Goal: Transaction & Acquisition: Purchase product/service

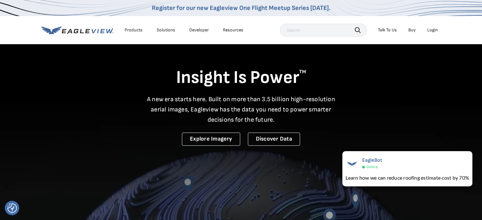
click at [432, 28] on div "Login" at bounding box center [432, 30] width 11 height 6
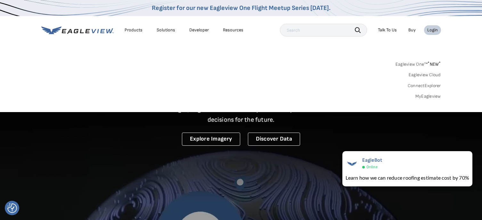
click at [434, 30] on div "Login" at bounding box center [432, 30] width 11 height 6
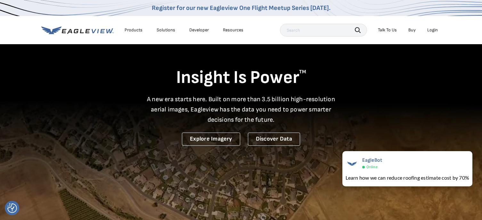
click at [434, 29] on div "Login" at bounding box center [432, 30] width 11 height 6
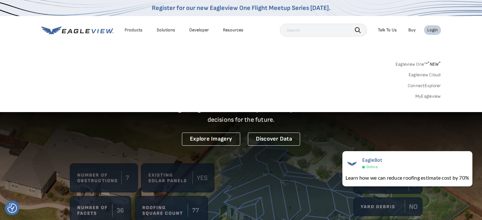
click at [432, 96] on link "MyEagleview" at bounding box center [428, 97] width 26 height 6
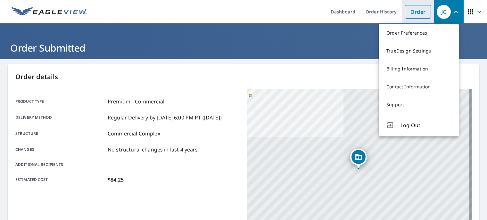
click at [413, 12] on link "Order" at bounding box center [418, 11] width 26 height 13
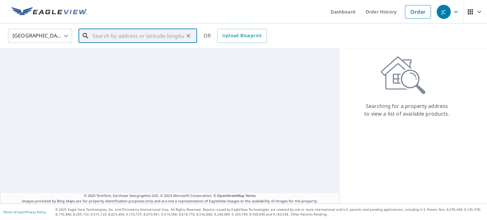
click at [149, 35] on input "text" at bounding box center [138, 36] width 91 height 18
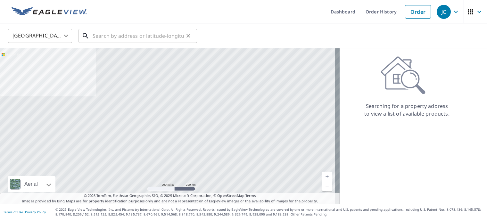
click at [105, 34] on input "text" at bounding box center [138, 36] width 91 height 18
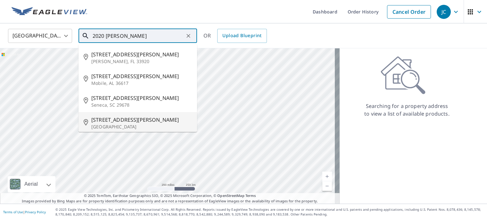
click at [105, 123] on span "[STREET_ADDRESS][PERSON_NAME]" at bounding box center [141, 120] width 101 height 8
type input "[STREET_ADDRESS][PERSON_NAME]"
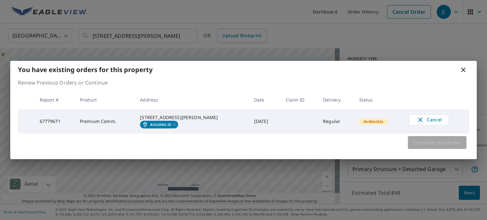
click at [426, 145] on span "Continue my order" at bounding box center [437, 142] width 48 height 9
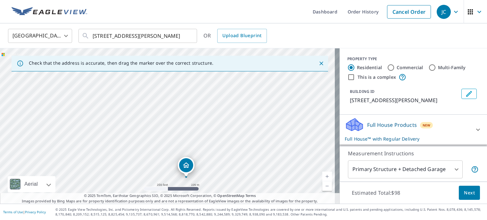
drag, startPoint x: 283, startPoint y: 118, endPoint x: 301, endPoint y: 169, distance: 55.1
click at [301, 169] on div "[STREET_ADDRESS][PERSON_NAME]" at bounding box center [169, 125] width 339 height 155
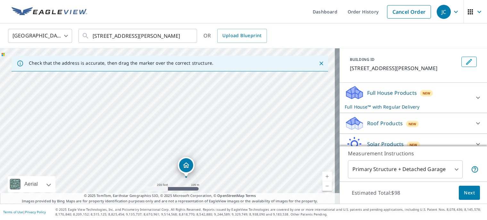
scroll to position [61, 0]
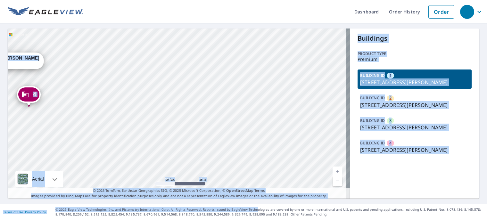
drag, startPoint x: 252, startPoint y: 201, endPoint x: 195, endPoint y: 199, distance: 57.0
click at [195, 199] on div "Dashboard Order History Order 2 2020 Wells Rd Orange Park, FL 32073 3 2020 Well…" at bounding box center [243, 110] width 487 height 220
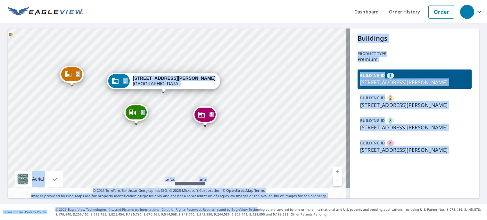
drag, startPoint x: 151, startPoint y: 120, endPoint x: 327, endPoint y: 140, distance: 177.3
click at [327, 140] on div "2 2020 Wells Rd Orange Park, FL 32073 3 2020 Wells Rd Orange Park, FL 32073 4 2…" at bounding box center [179, 113] width 342 height 170
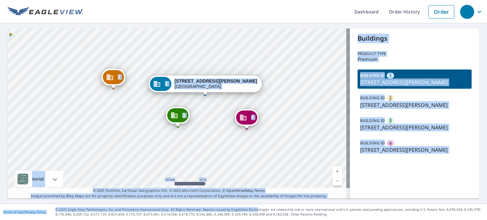
drag, startPoint x: 113, startPoint y: 102, endPoint x: 144, endPoint y: 105, distance: 31.5
click at [144, 105] on div "2 2020 Wells Rd Orange Park, FL 32073 3 2020 Wells Rd Orange Park, FL 32073 4 2…" at bounding box center [179, 113] width 342 height 170
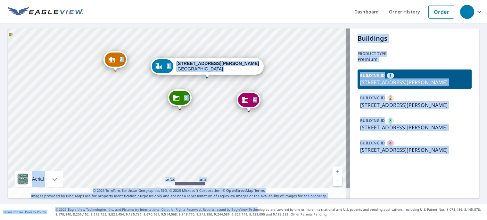
drag, startPoint x: 133, startPoint y: 127, endPoint x: 138, endPoint y: 121, distance: 8.6
click at [138, 121] on div "2 2020 Wells Rd Orange Park, FL 32073 3 2020 Wells Rd Orange Park, FL 32073 4 2…" at bounding box center [179, 113] width 342 height 170
click at [440, 16] on link "Order" at bounding box center [441, 11] width 26 height 13
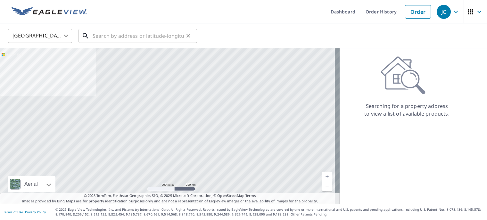
click at [151, 37] on input "text" at bounding box center [138, 36] width 91 height 18
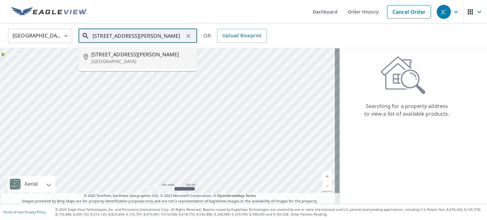
click at [122, 57] on span "[STREET_ADDRESS][PERSON_NAME]" at bounding box center [141, 55] width 101 height 8
type input "[STREET_ADDRESS][PERSON_NAME]"
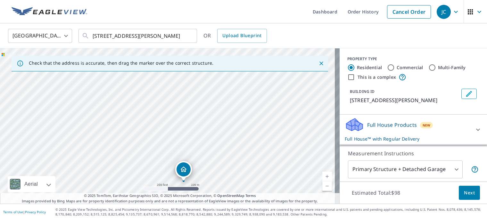
drag, startPoint x: 226, startPoint y: 109, endPoint x: 242, endPoint y: 165, distance: 58.3
click at [242, 165] on div "[STREET_ADDRESS][PERSON_NAME]" at bounding box center [169, 125] width 339 height 155
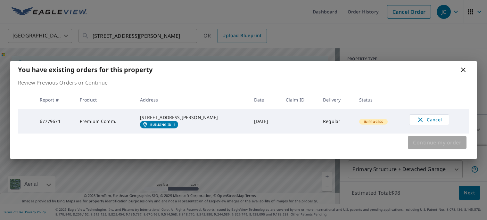
click at [447, 145] on span "Continue my order" at bounding box center [437, 142] width 48 height 9
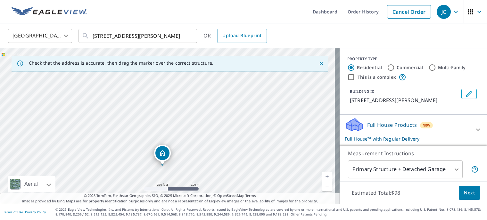
drag, startPoint x: 289, startPoint y: 100, endPoint x: 284, endPoint y: 140, distance: 40.0
click at [284, 140] on div "[STREET_ADDRESS][PERSON_NAME]" at bounding box center [169, 125] width 339 height 155
drag, startPoint x: 250, startPoint y: 167, endPoint x: 269, endPoint y: 52, distance: 116.6
click at [269, 52] on div "[STREET_ADDRESS][PERSON_NAME]" at bounding box center [169, 125] width 339 height 155
drag, startPoint x: 265, startPoint y: 172, endPoint x: 264, endPoint y: 134, distance: 37.8
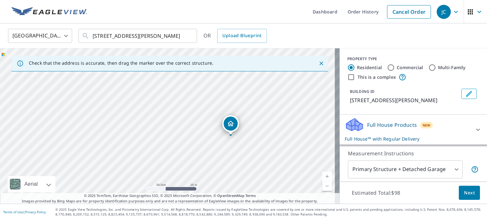
click at [264, 134] on div "[STREET_ADDRESS][PERSON_NAME]" at bounding box center [169, 125] width 339 height 155
click at [348, 78] on input "This is a complex" at bounding box center [351, 77] width 8 height 8
checkbox input "true"
radio input "false"
radio input "true"
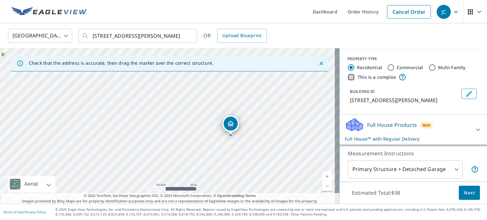
type input "4"
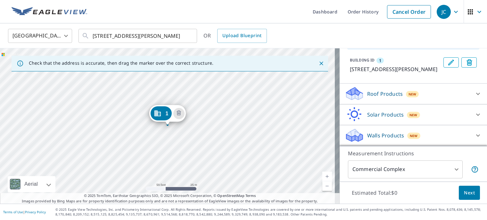
scroll to position [64, 0]
click at [415, 94] on div "Roof Products New" at bounding box center [408, 93] width 126 height 15
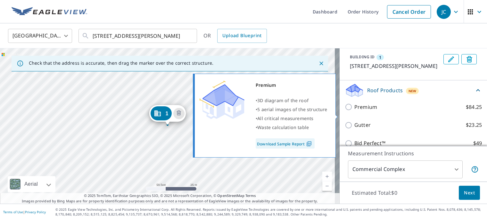
click at [361, 111] on p "Premium" at bounding box center [365, 107] width 23 height 8
click at [354, 111] on input "Premium $84.25" at bounding box center [350, 107] width 10 height 8
checkbox input "true"
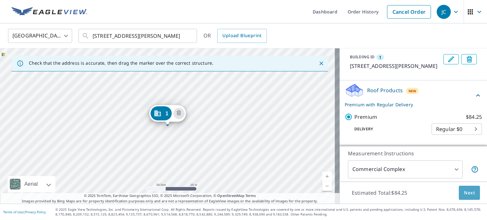
click at [467, 192] on span "Next" at bounding box center [469, 193] width 11 height 8
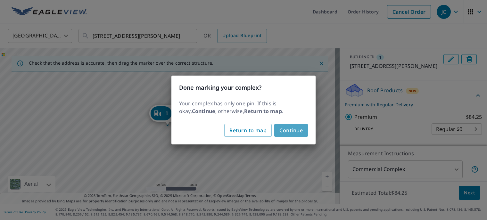
click at [298, 130] on span "Continue" at bounding box center [290, 130] width 23 height 9
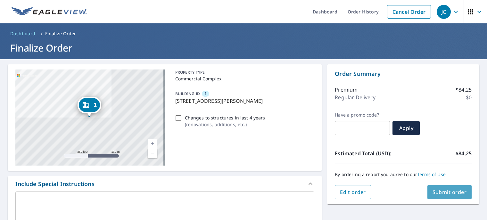
click at [442, 191] on span "Submit order" at bounding box center [449, 192] width 34 height 7
checkbox input "true"
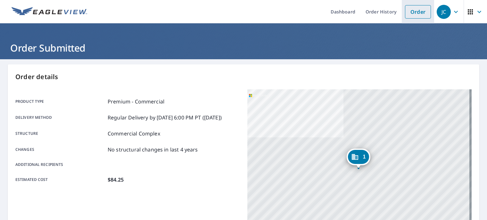
click at [415, 14] on link "Order" at bounding box center [418, 11] width 26 height 13
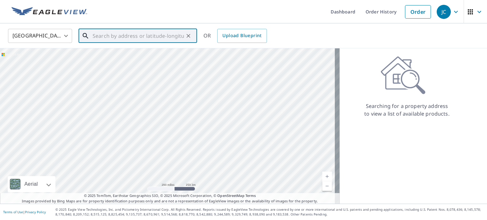
drag, startPoint x: 180, startPoint y: 27, endPoint x: 177, endPoint y: 32, distance: 5.7
click at [177, 31] on input "text" at bounding box center [138, 36] width 91 height 18
click at [177, 33] on input "text" at bounding box center [138, 36] width 91 height 18
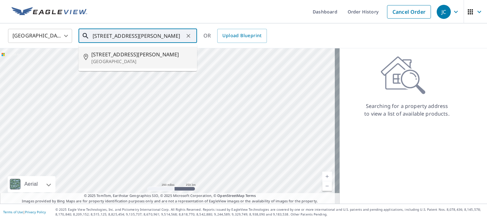
click at [135, 58] on span "[STREET_ADDRESS][PERSON_NAME]" at bounding box center [141, 55] width 101 height 8
type input "[STREET_ADDRESS][PERSON_NAME]"
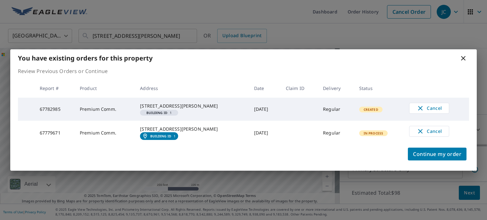
click at [463, 56] on icon at bounding box center [463, 58] width 4 height 4
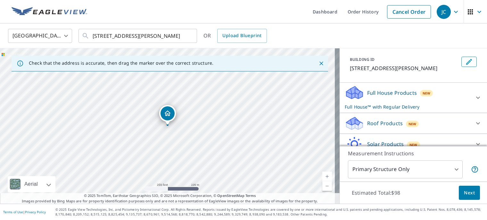
scroll to position [61, 0]
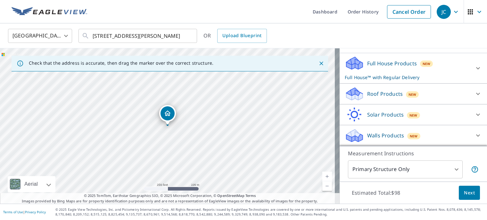
click at [424, 97] on div "Roof Products New" at bounding box center [408, 93] width 126 height 15
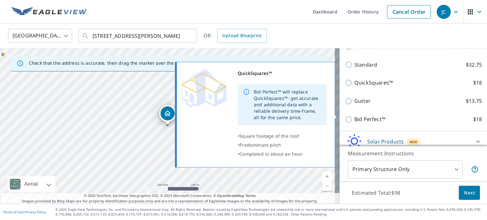
scroll to position [126, 0]
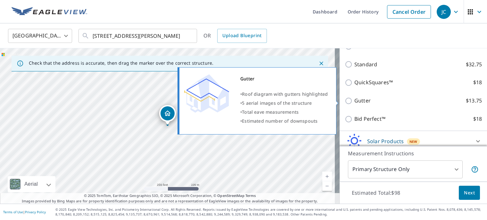
click at [359, 100] on p "Gutter" at bounding box center [362, 101] width 16 height 8
click at [354, 100] on input "Gutter $13.75" at bounding box center [350, 101] width 10 height 8
checkbox input "true"
type input "1"
checkbox input "false"
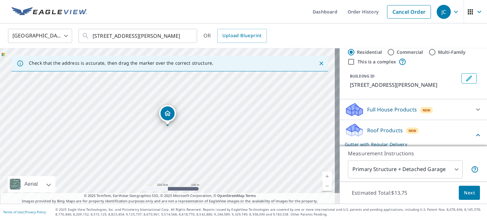
scroll to position [0, 0]
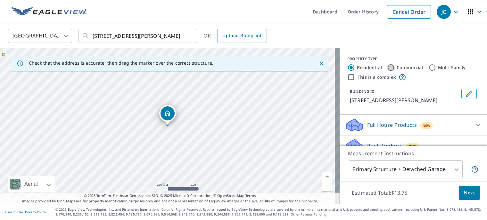
click at [387, 68] on input "Commercial" at bounding box center [391, 68] width 8 height 8
radio input "true"
type input "4"
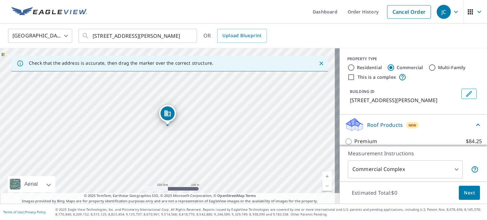
click at [348, 75] on input "This is a complex" at bounding box center [351, 77] width 8 height 8
checkbox input "true"
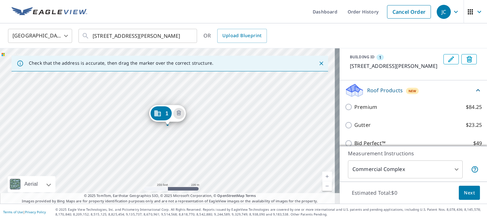
scroll to position [96, 0]
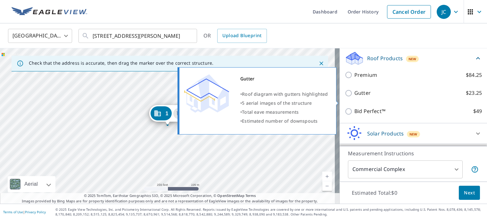
click at [345, 97] on input "Gutter $23.25" at bounding box center [350, 93] width 10 height 8
checkbox input "true"
type input "2"
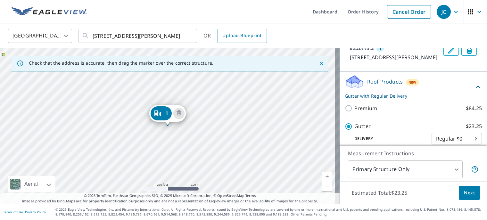
scroll to position [51, 0]
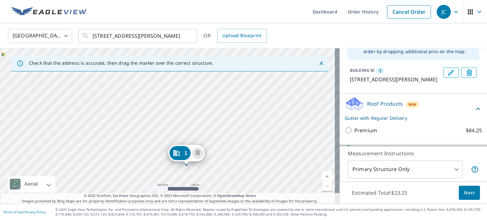
drag, startPoint x: 234, startPoint y: 111, endPoint x: 252, endPoint y: 147, distance: 40.4
click at [252, 147] on div "1 [STREET_ADDRESS][PERSON_NAME]" at bounding box center [169, 125] width 339 height 155
click at [197, 110] on div "1 [STREET_ADDRESS][PERSON_NAME]" at bounding box center [169, 125] width 339 height 155
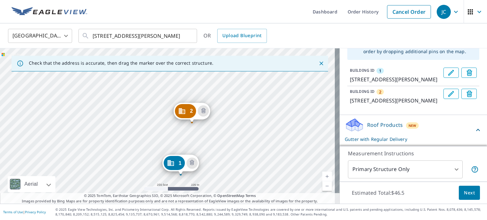
drag, startPoint x: 226, startPoint y: 133, endPoint x: 239, endPoint y: 183, distance: 51.3
click at [239, 183] on div "2 [STREET_ADDRESS][PERSON_NAME] 1 [STREET_ADDRESS][PERSON_NAME]" at bounding box center [169, 125] width 339 height 155
click at [188, 134] on div "2 [STREET_ADDRESS][PERSON_NAME] 1 [STREET_ADDRESS][PERSON_NAME]" at bounding box center [169, 125] width 339 height 155
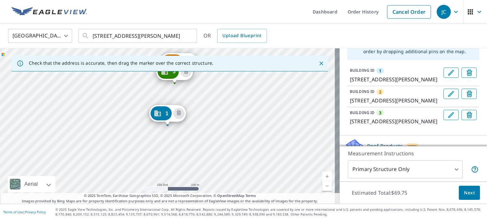
click at [191, 84] on div "2 [STREET_ADDRESS][PERSON_NAME] 3 [STREET_ADDRESS][PERSON_NAME] 1 [STREET_ADDRE…" at bounding box center [169, 125] width 339 height 155
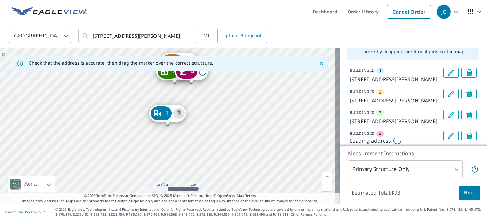
click at [191, 84] on div "2 [STREET_ADDRESS][PERSON_NAME] [GEOGRAPHIC_DATA][STREET_ADDRESS][PERSON_NAME] …" at bounding box center [169, 125] width 339 height 155
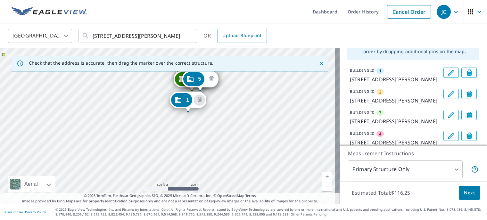
click at [212, 76] on icon "Delete building 5" at bounding box center [212, 79] width 8 height 8
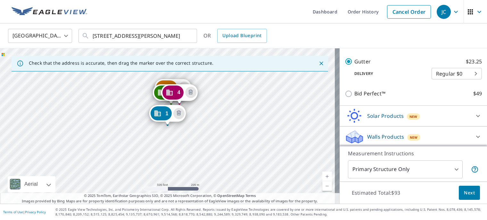
scroll to position [233, 0]
click at [464, 192] on span "Next" at bounding box center [469, 193] width 11 height 8
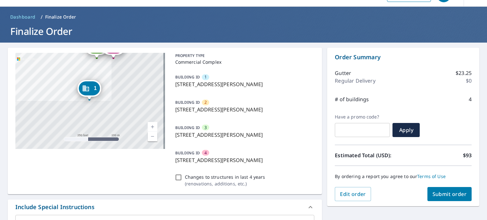
scroll to position [32, 0]
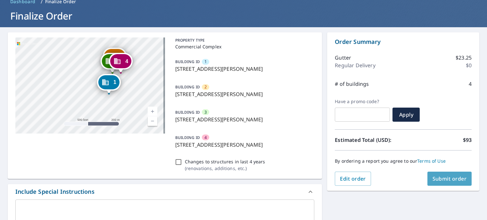
click at [455, 177] on span "Submit order" at bounding box center [449, 178] width 34 height 7
checkbox input "true"
